Goal: Navigation & Orientation: Find specific page/section

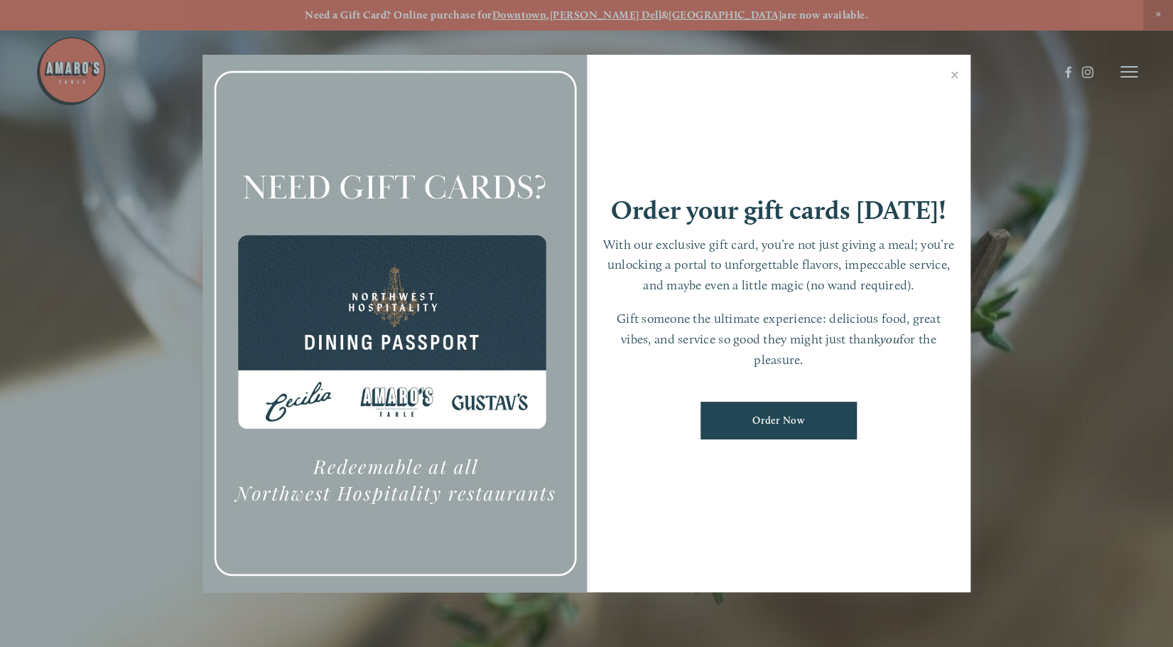
click at [367, 335] on div at bounding box center [395, 324] width 384 height 538
click at [955, 68] on link "Close" at bounding box center [955, 77] width 28 height 40
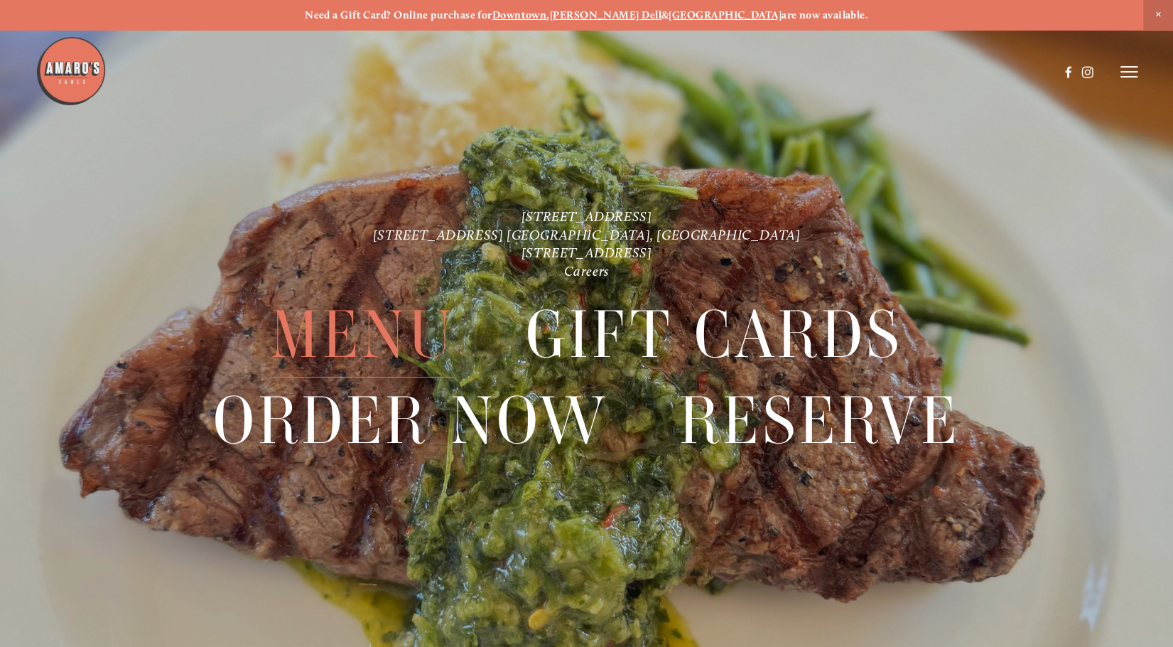
click at [409, 342] on span "Menu" at bounding box center [363, 334] width 185 height 85
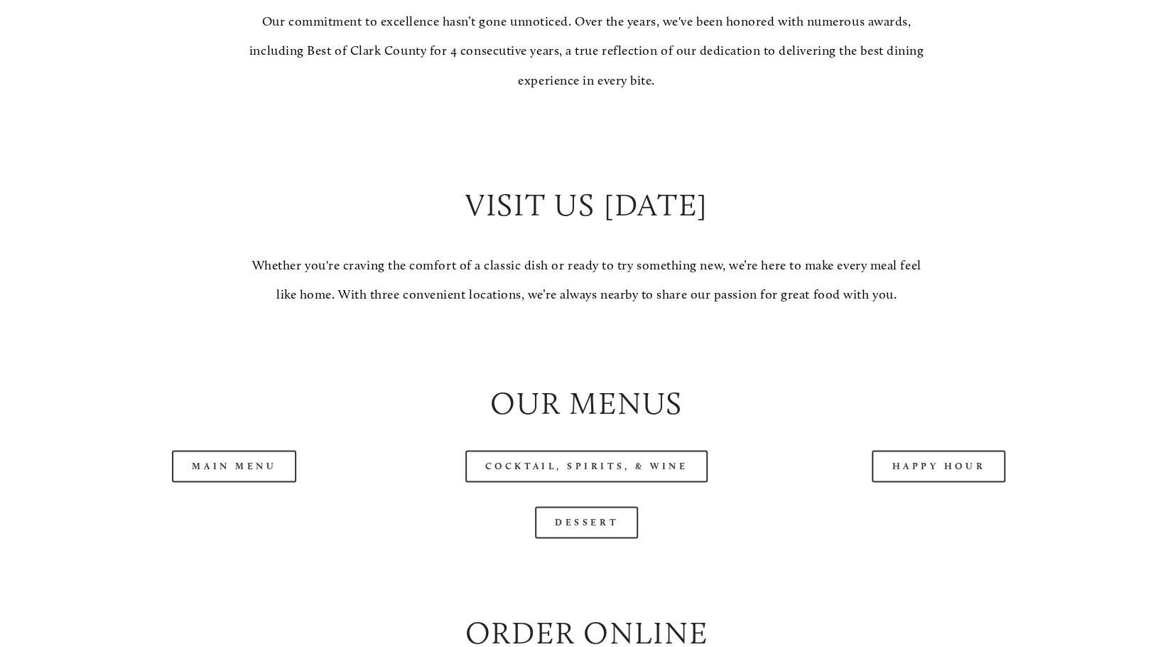
scroll to position [1421, 0]
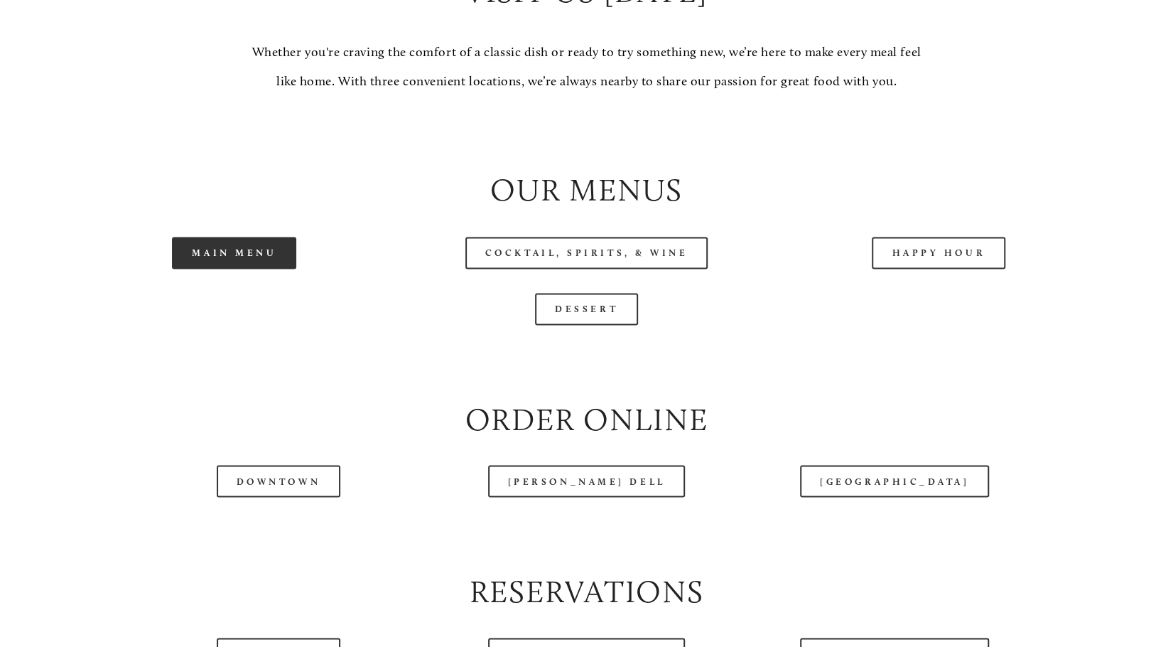
click at [269, 266] on link "Main Menu" at bounding box center [234, 253] width 124 height 32
